Goal: Use online tool/utility: Utilize a website feature to perform a specific function

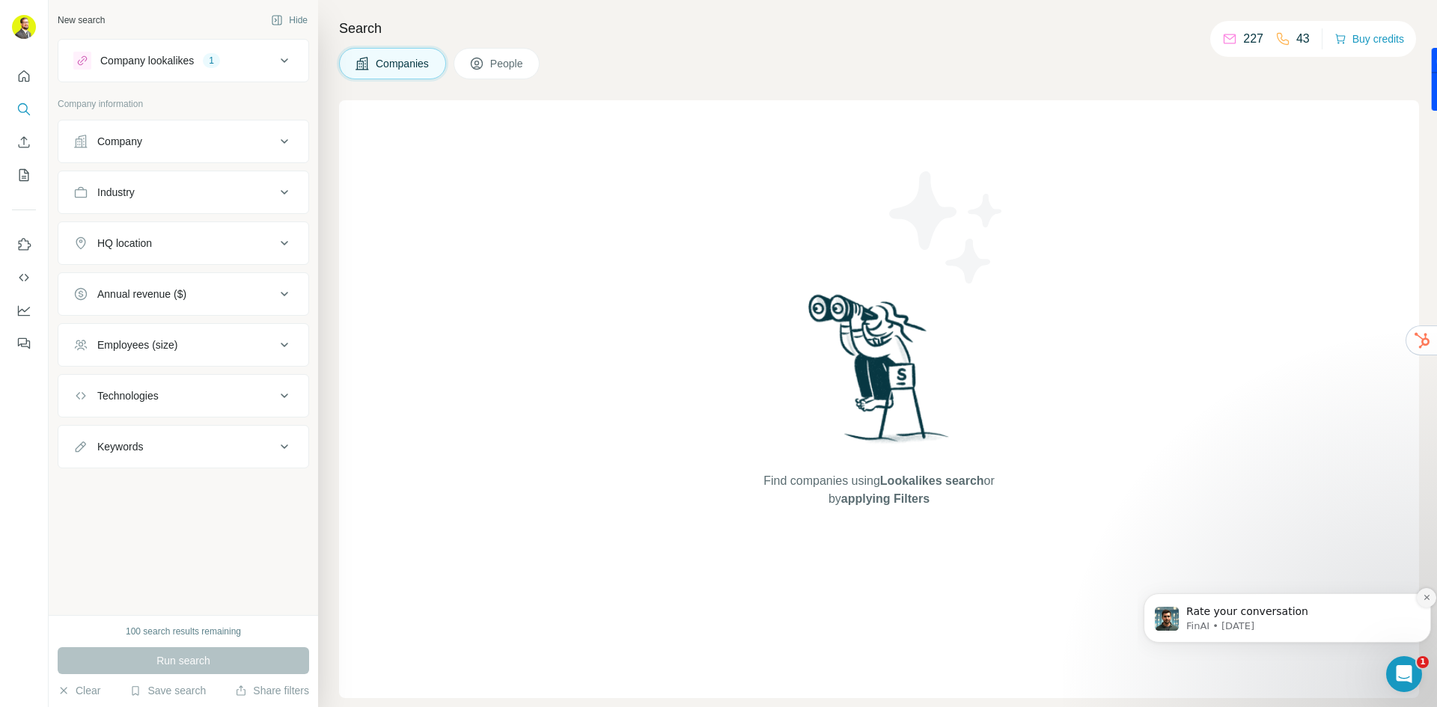
click at [1428, 597] on icon "Dismiss notification" at bounding box center [1427, 598] width 8 height 8
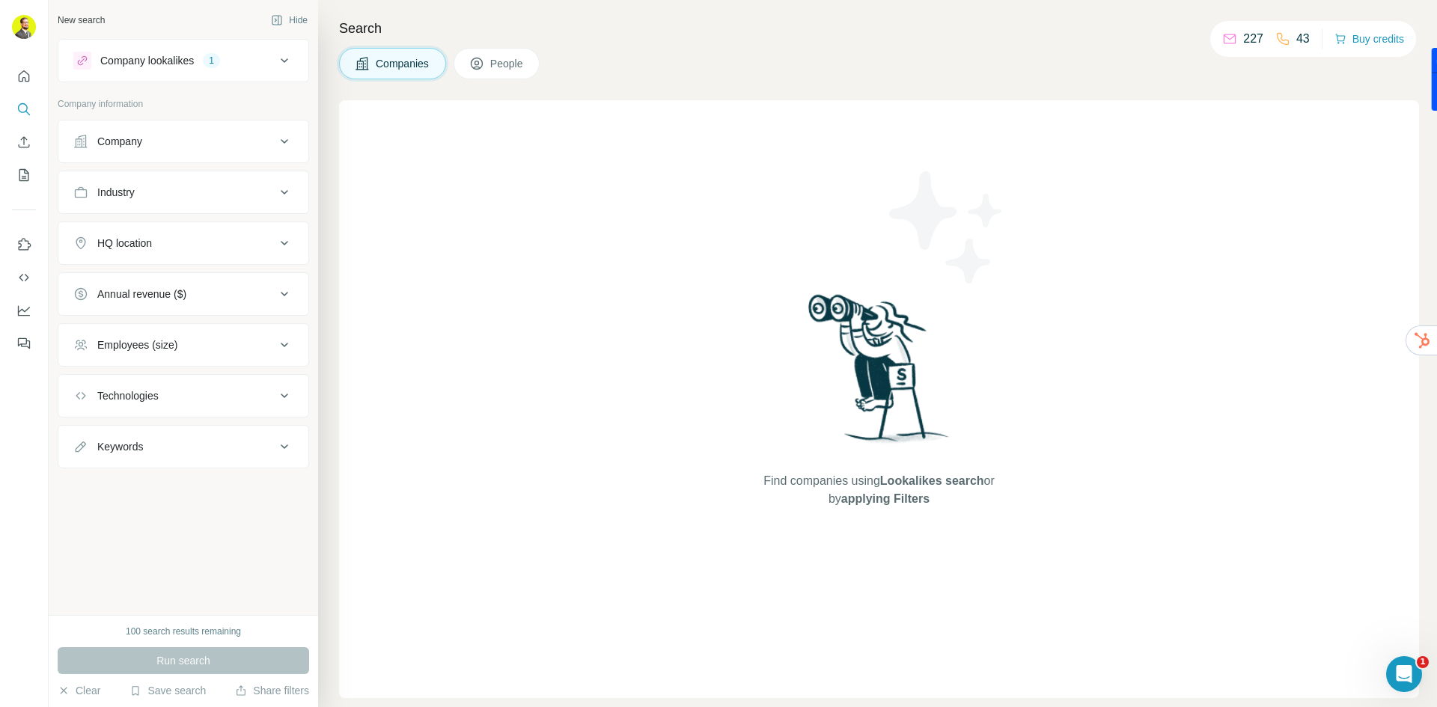
click at [227, 654] on div "Run search" at bounding box center [183, 660] width 251 height 27
click at [238, 62] on div "Company lookalikes 1" at bounding box center [174, 61] width 202 height 18
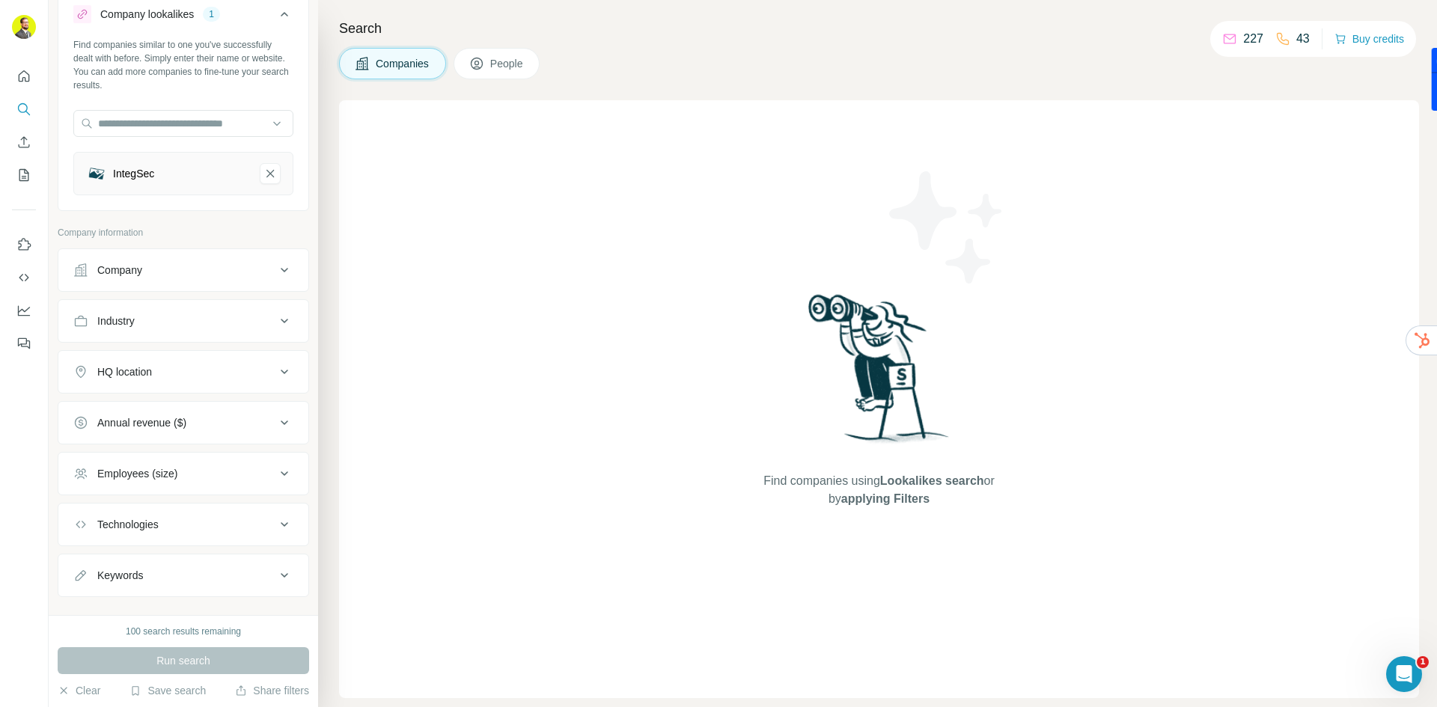
scroll to position [70, 0]
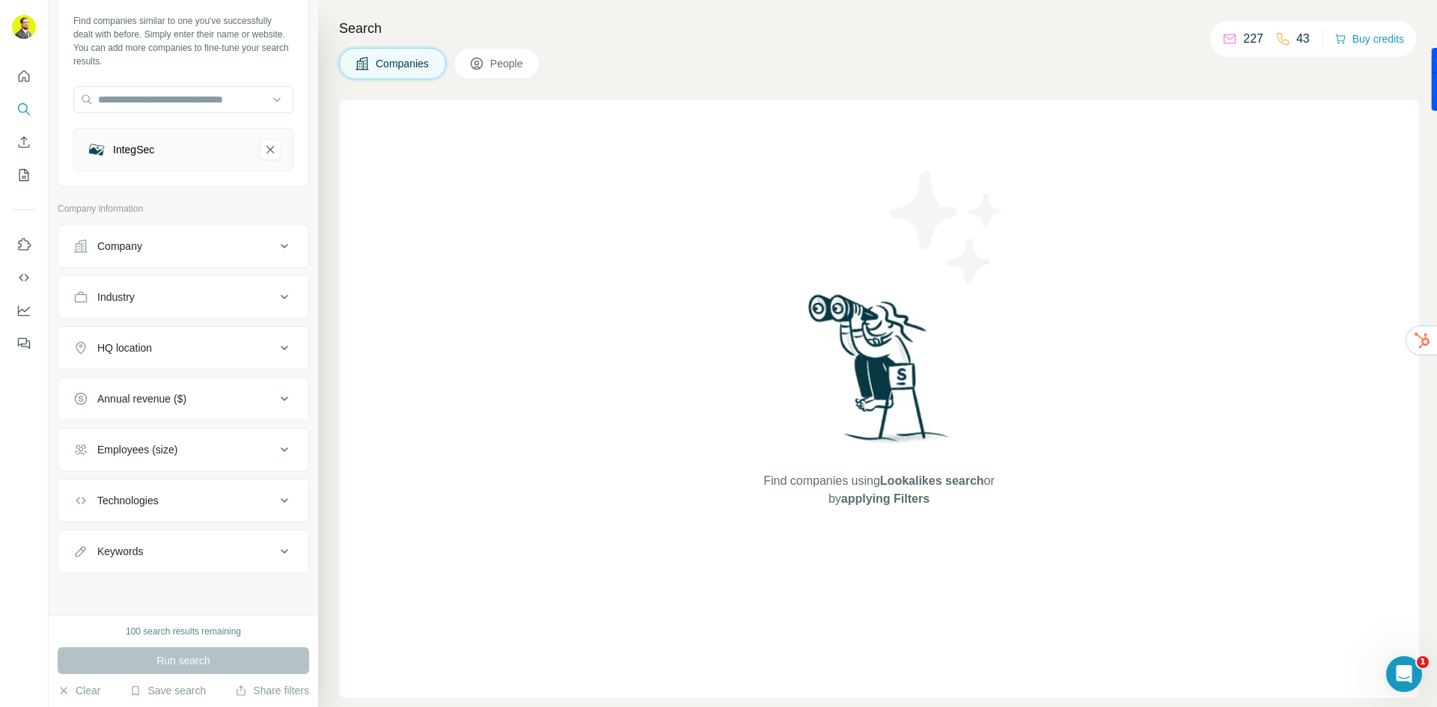
click at [228, 656] on div "Run search" at bounding box center [183, 660] width 251 height 27
click at [492, 61] on button "People" at bounding box center [497, 63] width 87 height 31
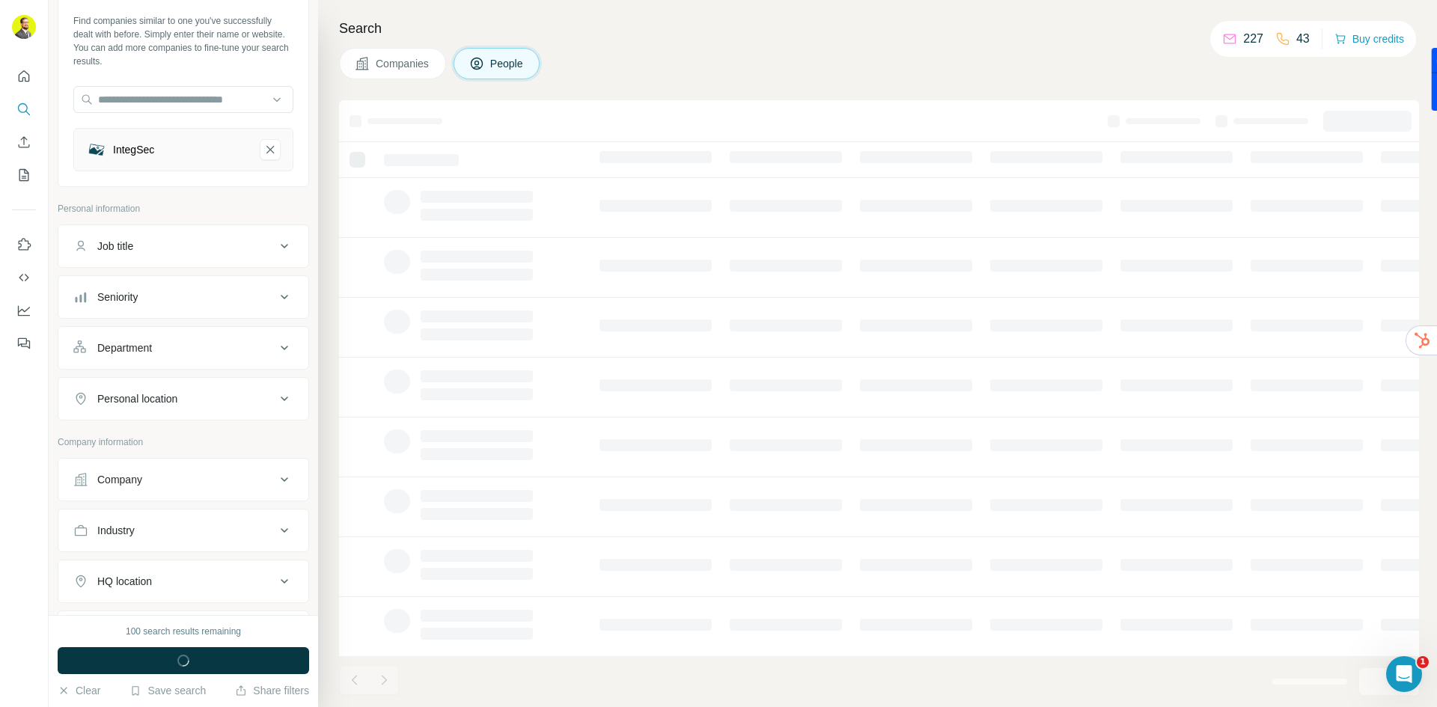
click at [400, 67] on span "Companies" at bounding box center [403, 63] width 55 height 15
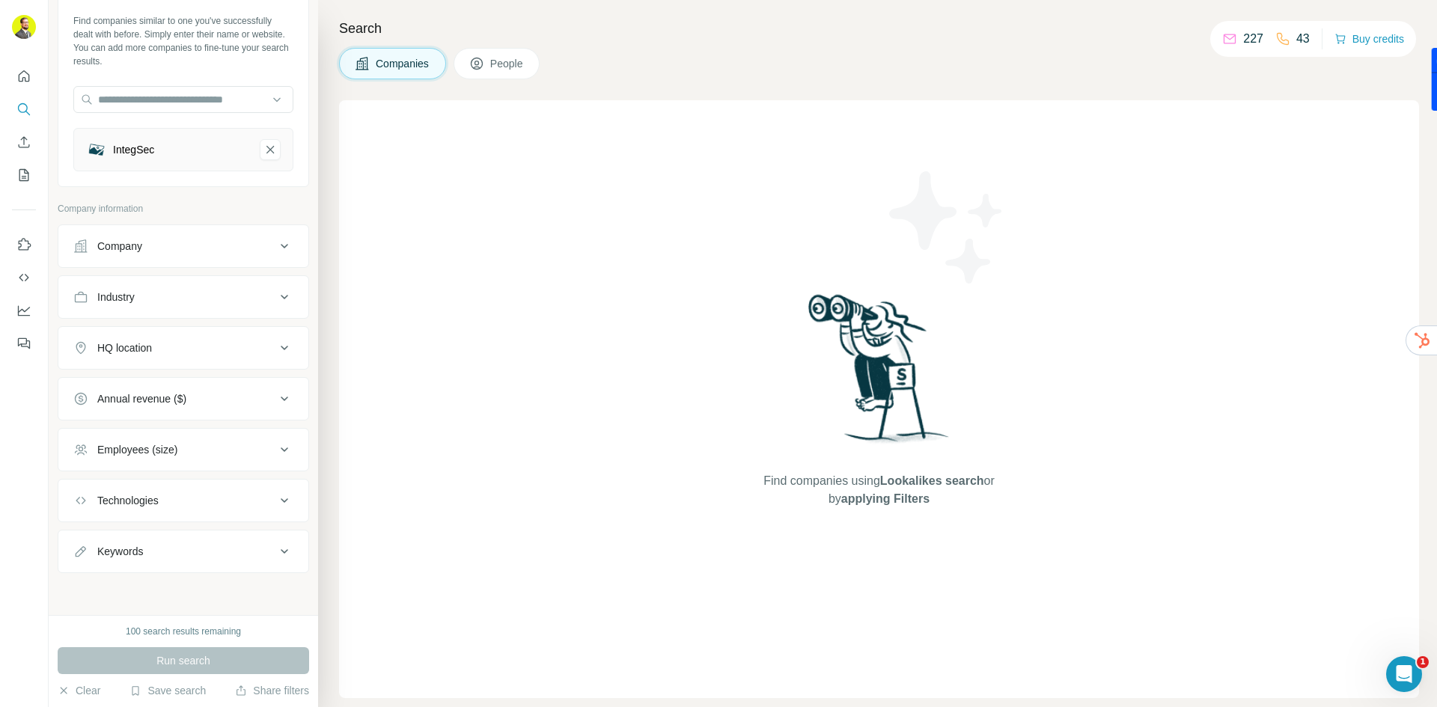
click at [275, 346] on icon at bounding box center [284, 348] width 18 height 18
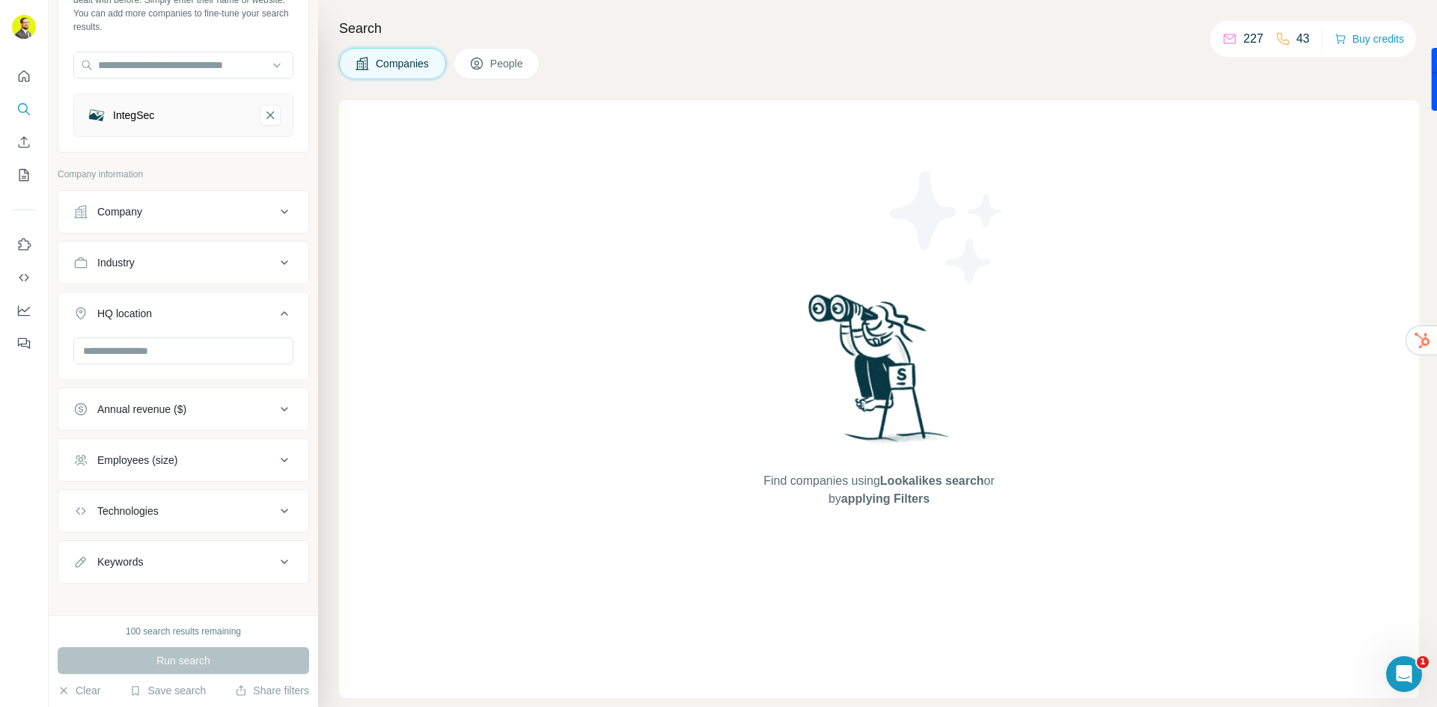
scroll to position [115, 0]
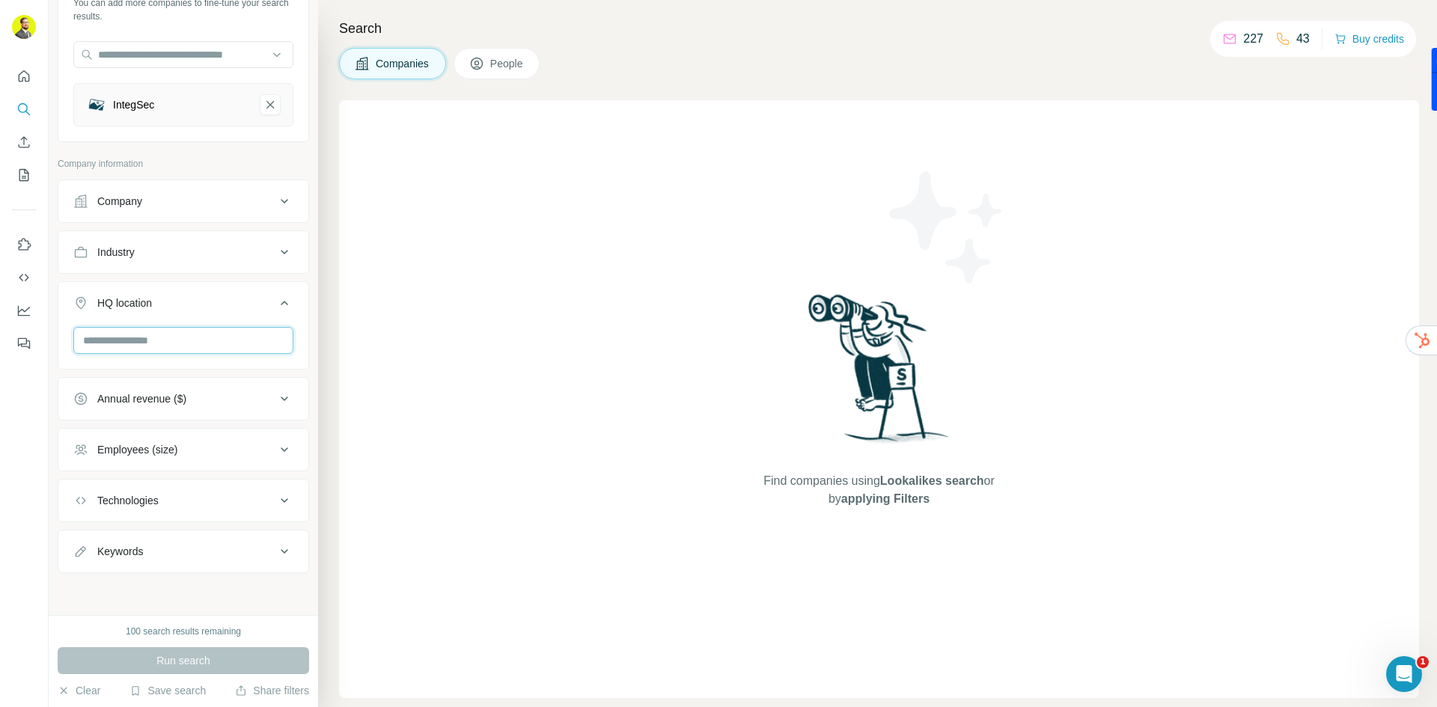
click at [197, 344] on input "text" at bounding box center [183, 340] width 220 height 27
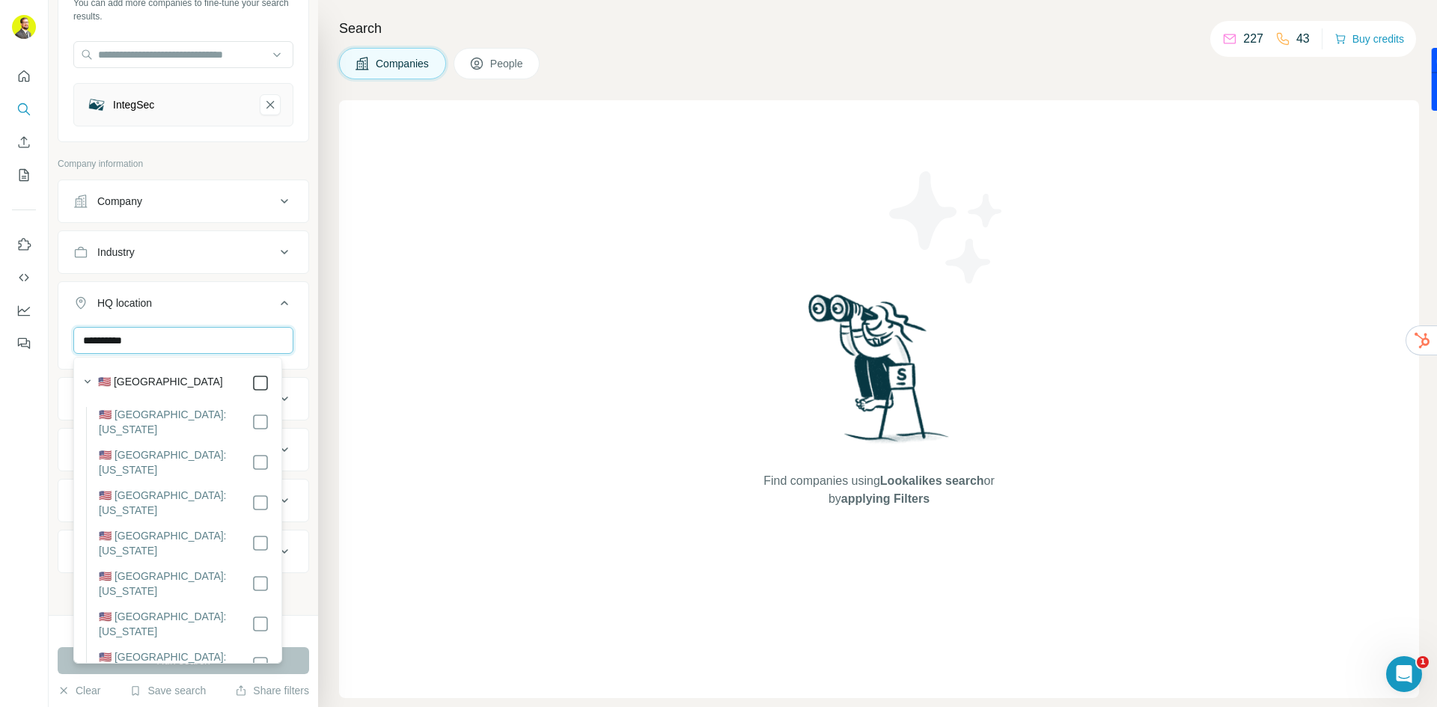
type input "**********"
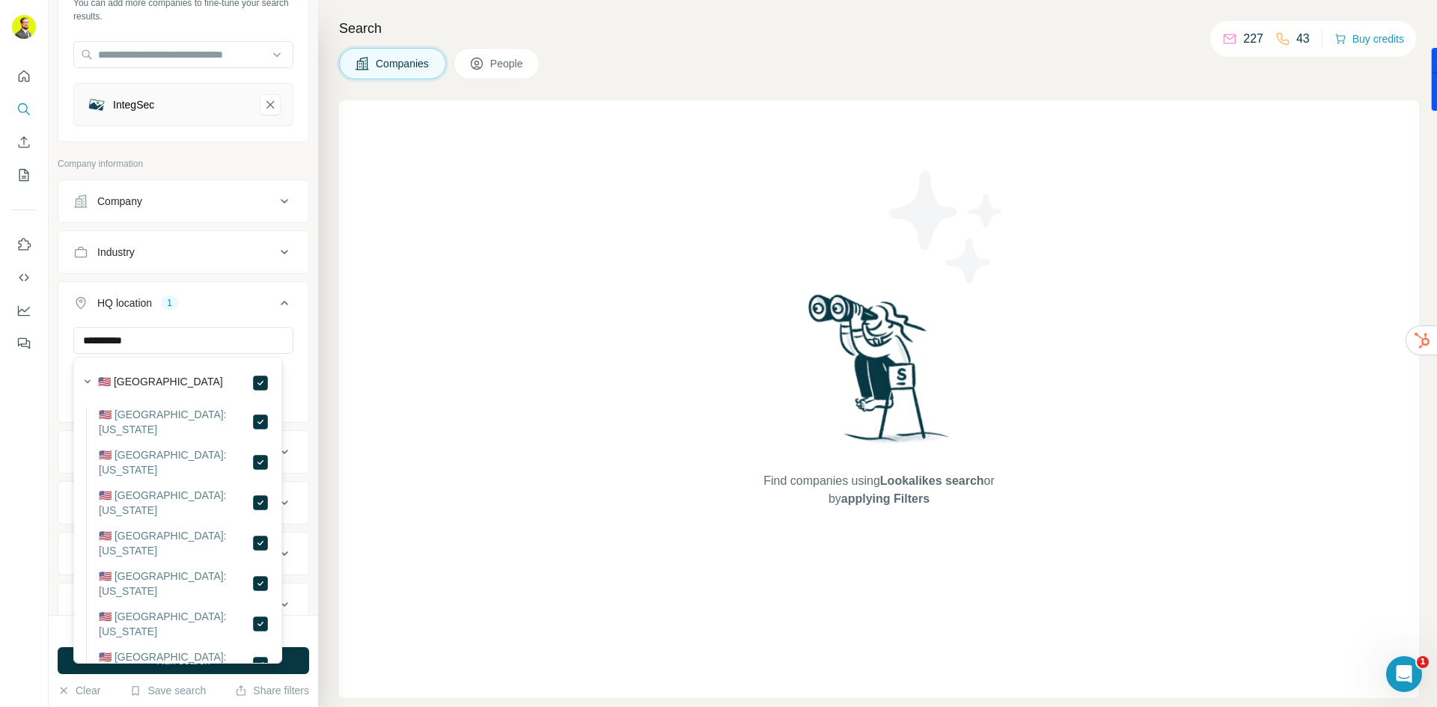
click at [293, 667] on button "Run search" at bounding box center [183, 660] width 251 height 27
